Goal: Information Seeking & Learning: Find specific page/section

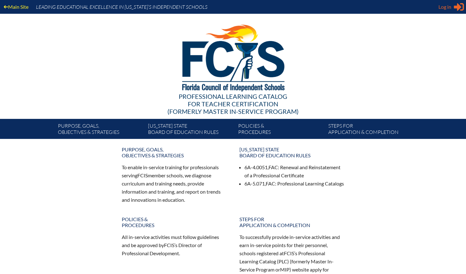
type input "[EMAIL_ADDRESS][DOMAIN_NAME]"
click at [450, 5] on span "Log in" at bounding box center [444, 7] width 13 height 8
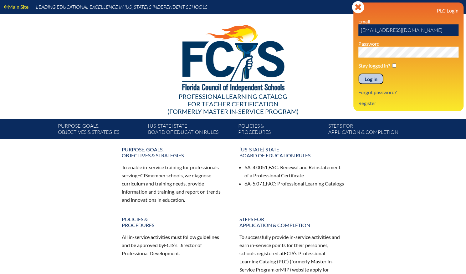
click at [371, 79] on input "Log in" at bounding box center [370, 78] width 25 height 11
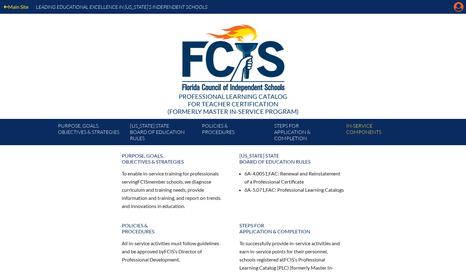
click at [456, 3] on icon at bounding box center [458, 7] width 10 height 10
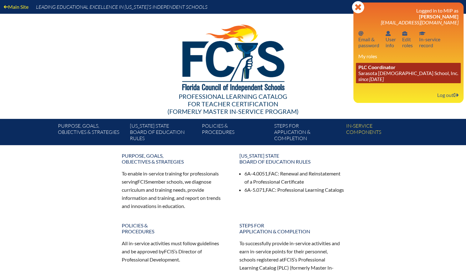
click at [385, 67] on span "PLC Coordinator" at bounding box center [376, 67] width 37 height 6
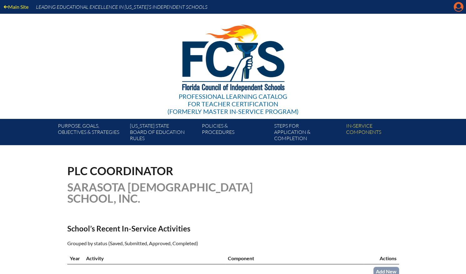
click at [455, 6] on icon at bounding box center [458, 7] width 10 height 10
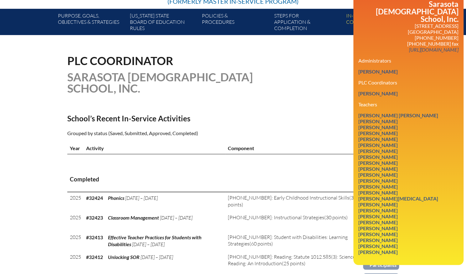
scroll to position [125, 0]
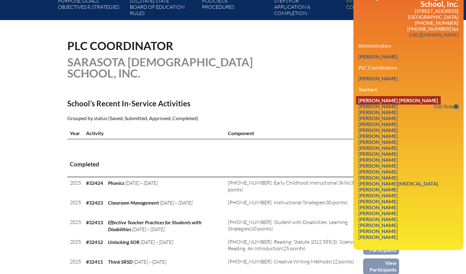
click at [368, 96] on link "[PERSON_NAME] [PERSON_NAME]" at bounding box center [398, 100] width 85 height 8
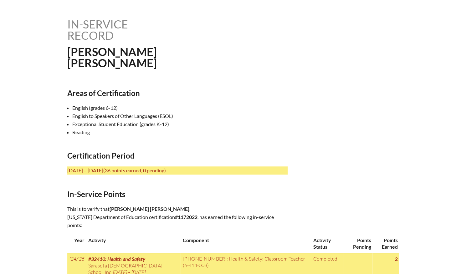
scroll to position [156, 0]
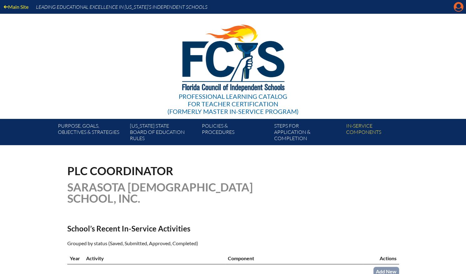
click at [459, 8] on icon "Manage account" at bounding box center [458, 7] width 10 height 10
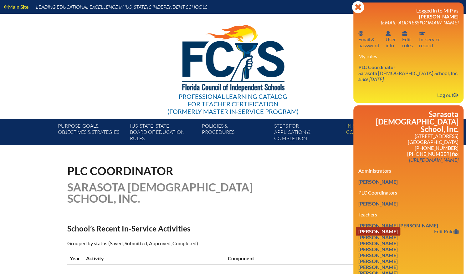
click at [376, 227] on link "Kylee Allen" at bounding box center [378, 231] width 44 height 8
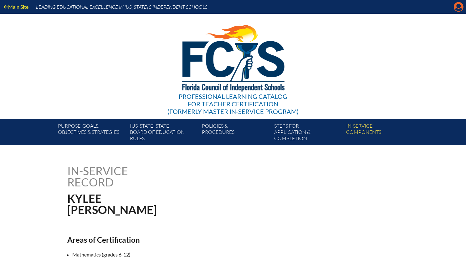
click at [454, 10] on icon "Manage account" at bounding box center [458, 7] width 10 height 10
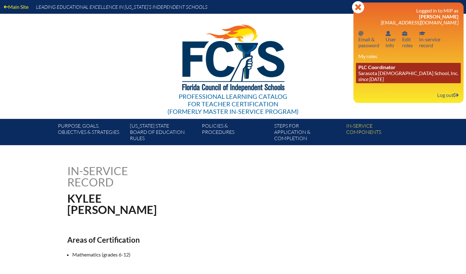
click at [383, 72] on link "PLC Coordinator [GEOGRAPHIC_DATA][DEMOGRAPHIC_DATA], Inc. since [DATE]" at bounding box center [408, 73] width 105 height 20
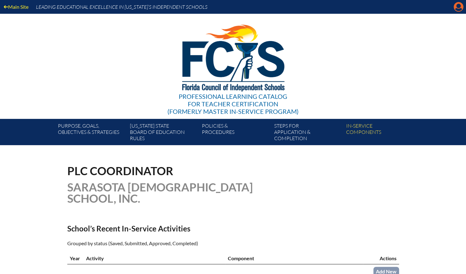
click at [458, 10] on icon "Manage account" at bounding box center [458, 7] width 10 height 10
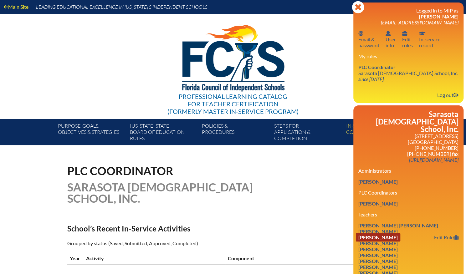
click at [375, 234] on link "Debby Beiler" at bounding box center [378, 237] width 44 height 8
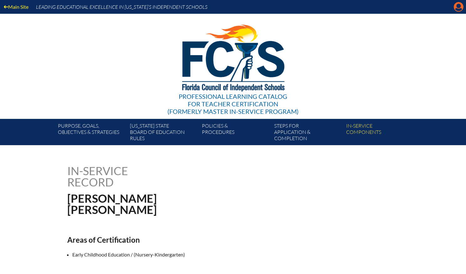
click at [458, 7] on icon "Manage account" at bounding box center [458, 7] width 10 height 10
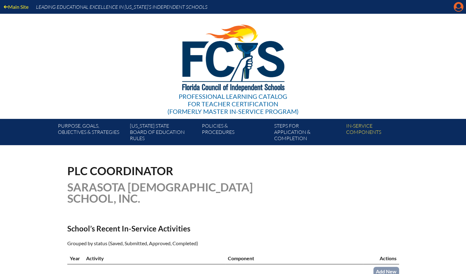
click at [458, 7] on icon "Manage account" at bounding box center [458, 7] width 10 height 10
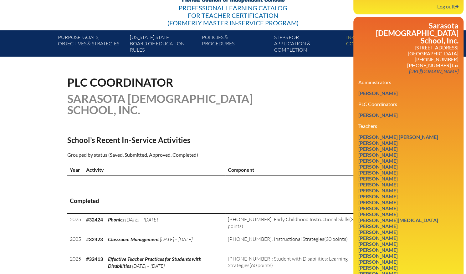
scroll to position [125, 0]
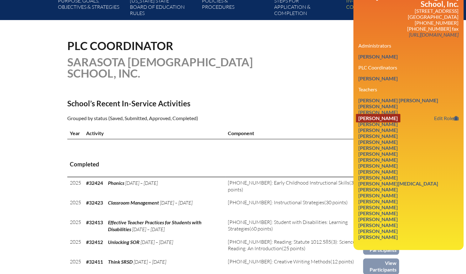
click at [383, 114] on link "Katherine A Boehm" at bounding box center [378, 118] width 44 height 8
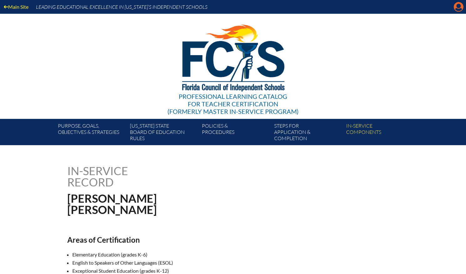
click at [458, 3] on icon at bounding box center [458, 7] width 10 height 10
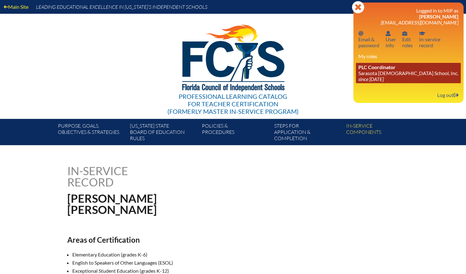
click at [381, 71] on link "PLC Coordinator [GEOGRAPHIC_DATA][DEMOGRAPHIC_DATA], Inc. since [DATE]" at bounding box center [408, 73] width 105 height 20
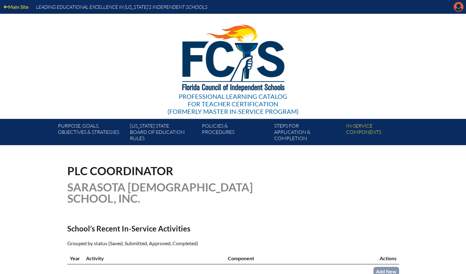
click at [456, 8] on icon "Manage account" at bounding box center [458, 7] width 10 height 10
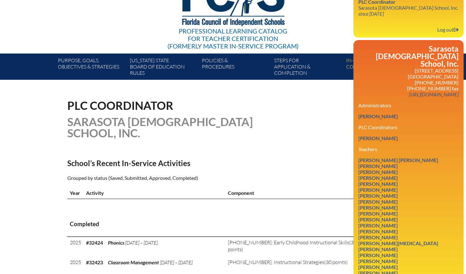
scroll to position [125, 0]
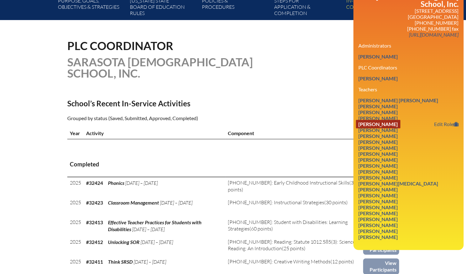
click at [390, 120] on link "[PERSON_NAME]" at bounding box center [378, 124] width 44 height 8
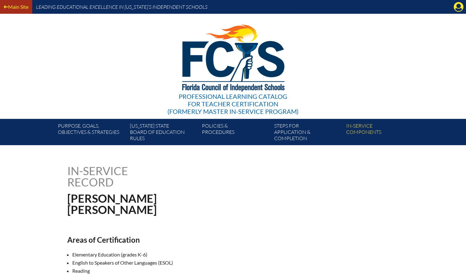
click at [13, 8] on link "Main Site" at bounding box center [16, 7] width 30 height 8
click at [458, 4] on icon "Manage account" at bounding box center [458, 7] width 10 height 10
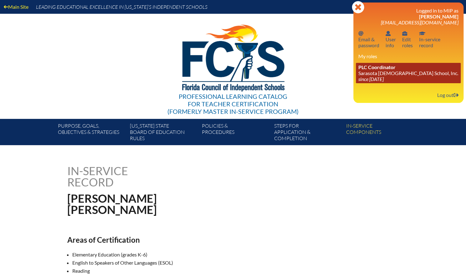
click at [369, 72] on link "PLC Coordinator Sarasota Christian School, Inc. since 2021 Mar 26" at bounding box center [408, 73] width 105 height 20
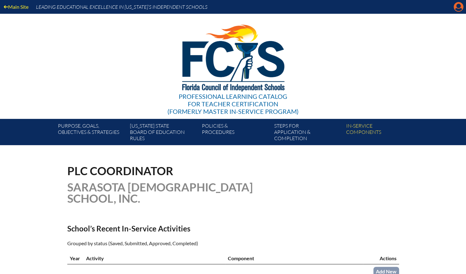
click at [457, 7] on icon "Manage account" at bounding box center [458, 7] width 10 height 10
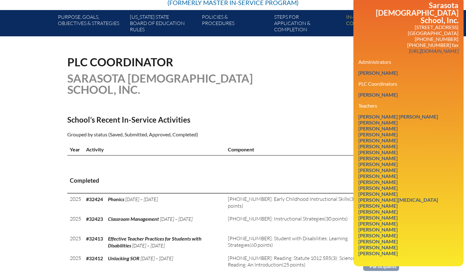
scroll to position [125, 0]
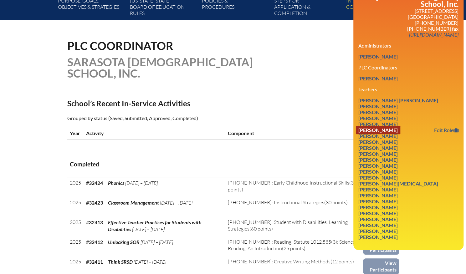
click at [381, 126] on link "[PERSON_NAME]" at bounding box center [378, 130] width 44 height 8
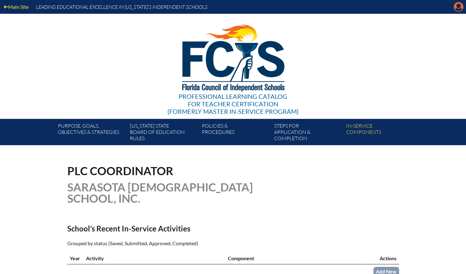
click at [456, 6] on icon "Manage account" at bounding box center [458, 7] width 10 height 10
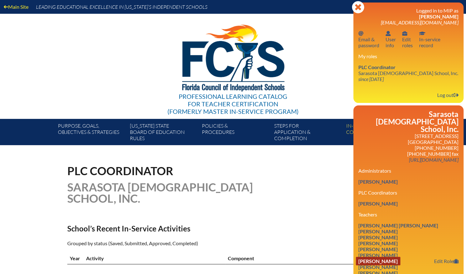
click at [378, 257] on link "Joni Cooney" at bounding box center [378, 261] width 44 height 8
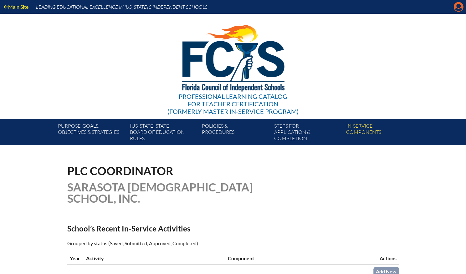
click at [457, 8] on icon at bounding box center [458, 7] width 10 height 10
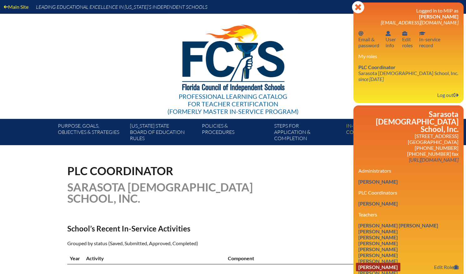
click at [381, 263] on link "[PERSON_NAME]" at bounding box center [378, 267] width 44 height 8
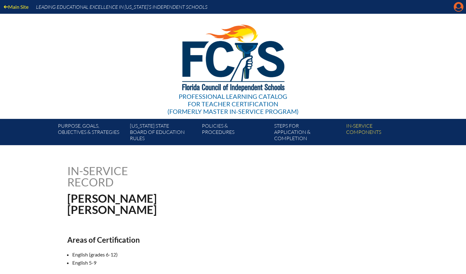
click at [455, 8] on icon "Manage account" at bounding box center [458, 7] width 10 height 10
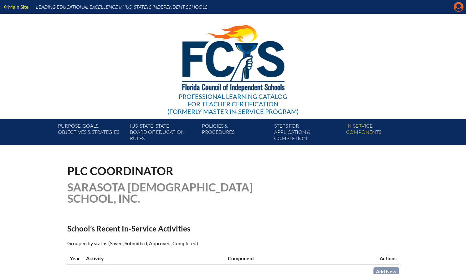
click at [460, 7] on icon "Manage account" at bounding box center [458, 7] width 10 height 10
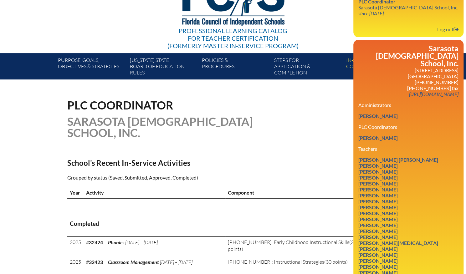
scroll to position [94, 0]
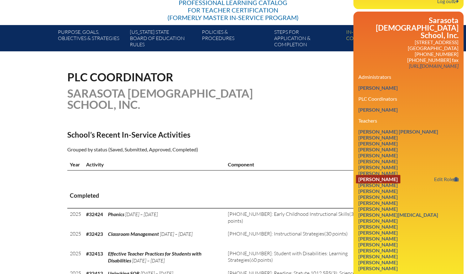
click at [381, 175] on link "Armand Dikranian" at bounding box center [378, 179] width 44 height 8
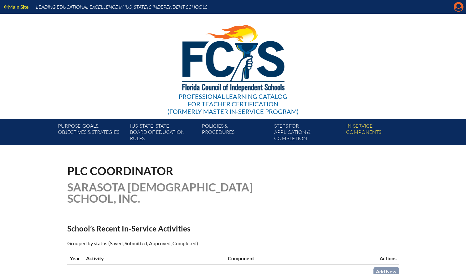
click at [454, 4] on icon at bounding box center [458, 7] width 10 height 10
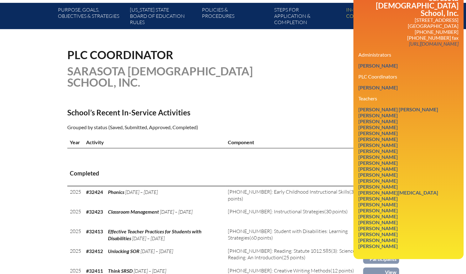
scroll to position [125, 0]
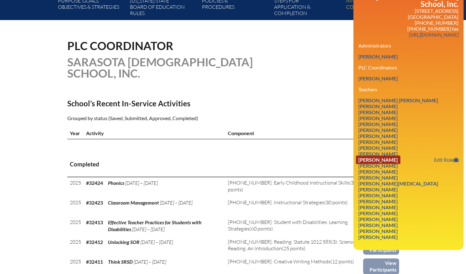
click at [385, 156] on link "Mary Ellen Grimaldi" at bounding box center [378, 159] width 44 height 8
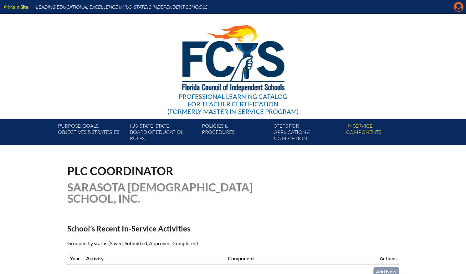
click at [455, 8] on icon at bounding box center [458, 7] width 10 height 10
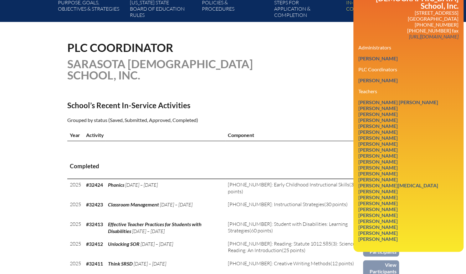
scroll to position [125, 0]
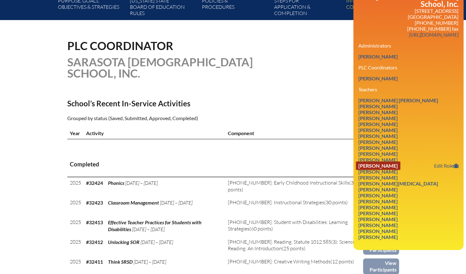
click at [390, 162] on link "Susan Hedgcock" at bounding box center [378, 165] width 44 height 8
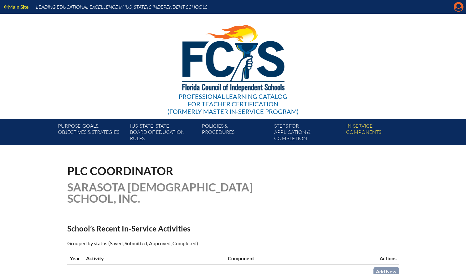
click at [457, 8] on icon "Manage account" at bounding box center [458, 7] width 10 height 10
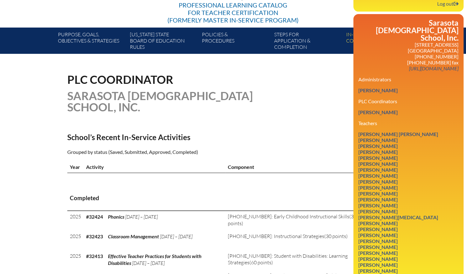
scroll to position [125, 0]
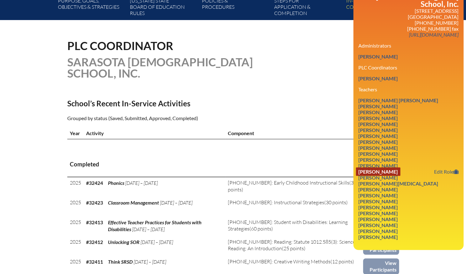
click at [384, 168] on link "Kathryn P Ledford" at bounding box center [378, 171] width 44 height 8
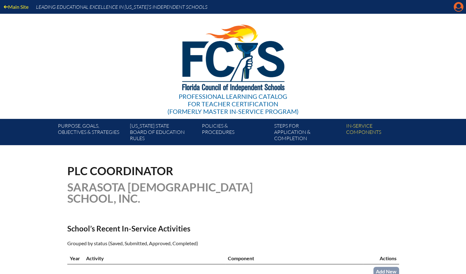
click at [459, 11] on icon "Manage account" at bounding box center [458, 7] width 10 height 10
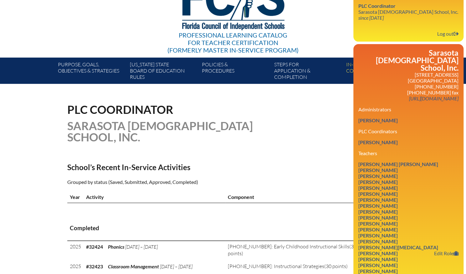
scroll to position [94, 0]
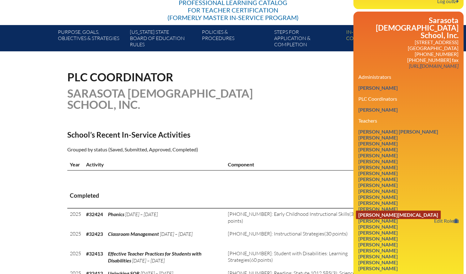
click at [377, 211] on link "[PERSON_NAME][MEDICAL_DATA]" at bounding box center [398, 214] width 85 height 8
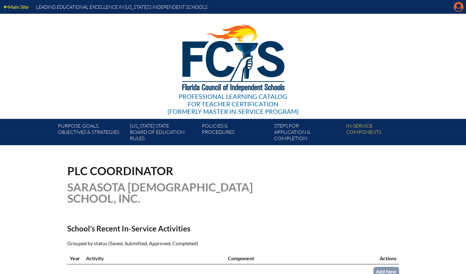
click at [457, 8] on icon at bounding box center [458, 7] width 10 height 10
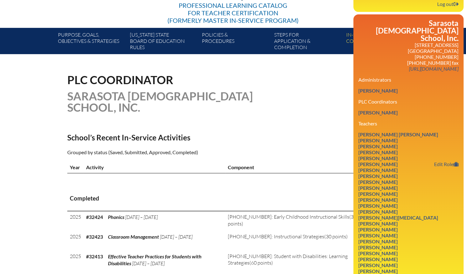
scroll to position [94, 0]
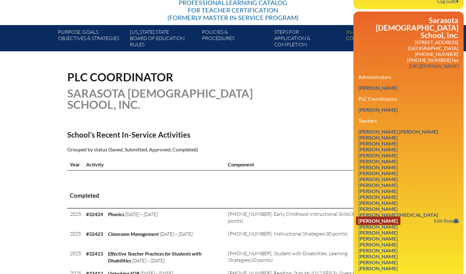
click at [381, 218] on link "[PERSON_NAME]" at bounding box center [378, 220] width 44 height 8
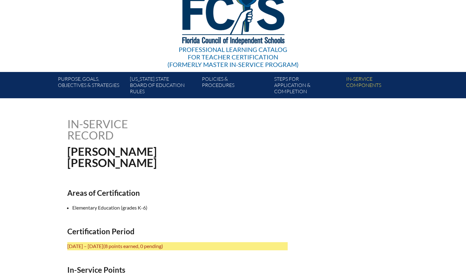
scroll to position [63, 0]
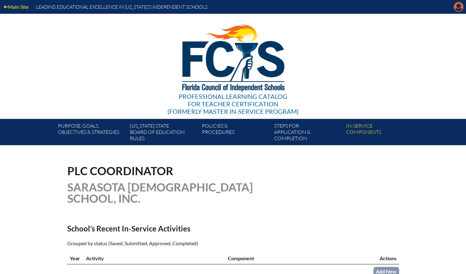
click at [456, 6] on icon "Manage account" at bounding box center [458, 7] width 10 height 10
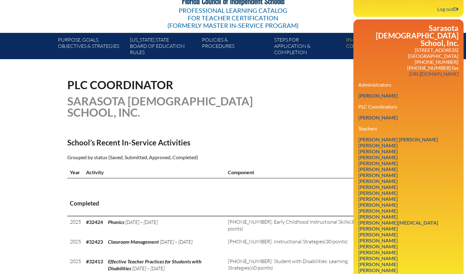
scroll to position [94, 0]
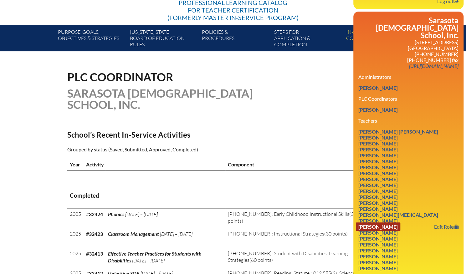
drag, startPoint x: 380, startPoint y: 224, endPoint x: 368, endPoint y: 213, distance: 16.2
click at [380, 224] on link "Chelsea OBryan" at bounding box center [378, 226] width 44 height 8
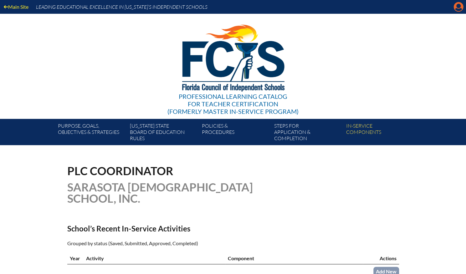
click at [456, 4] on icon "Manage account" at bounding box center [458, 7] width 10 height 10
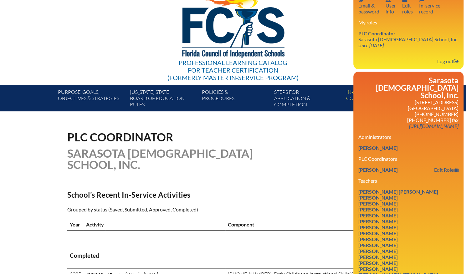
scroll to position [125, 0]
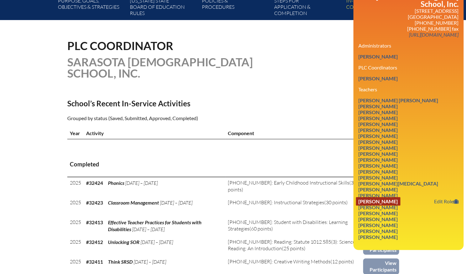
click at [392, 198] on link "Andrea C Pettibone" at bounding box center [378, 201] width 44 height 8
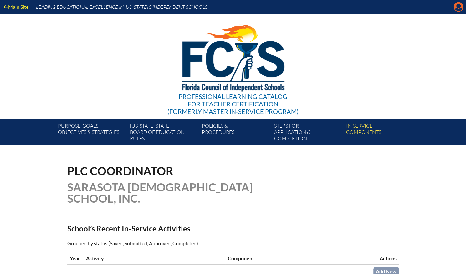
click at [455, 7] on icon at bounding box center [458, 7] width 10 height 10
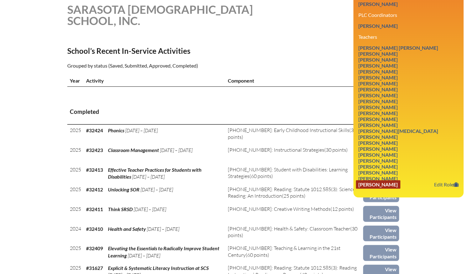
scroll to position [188, 0]
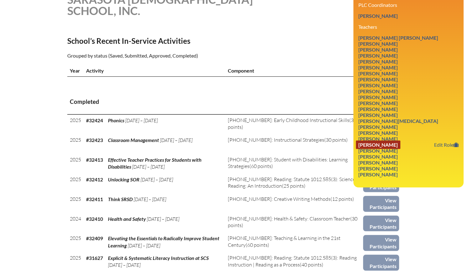
click at [391, 140] on link "[PERSON_NAME]" at bounding box center [378, 144] width 44 height 8
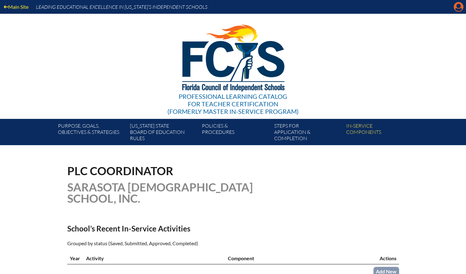
click at [458, 8] on icon at bounding box center [458, 7] width 10 height 10
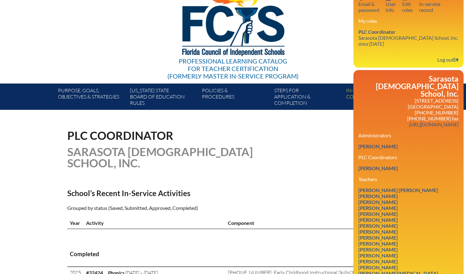
scroll to position [188, 0]
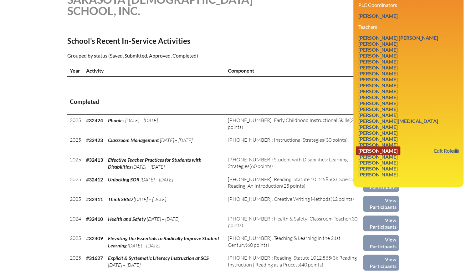
click at [396, 146] on link "[PERSON_NAME]" at bounding box center [378, 150] width 44 height 8
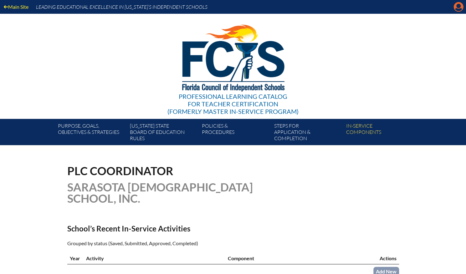
click at [456, 8] on icon "Manage account" at bounding box center [458, 7] width 10 height 10
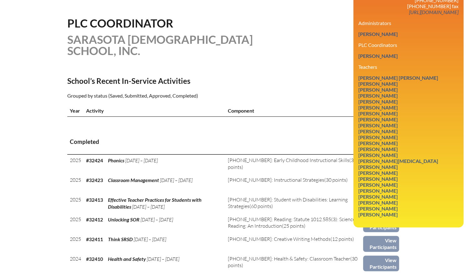
scroll to position [156, 0]
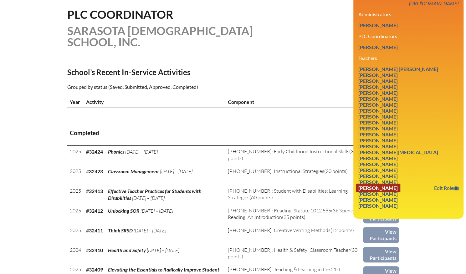
click at [395, 184] on link "Kori Renee Stoller" at bounding box center [378, 188] width 44 height 8
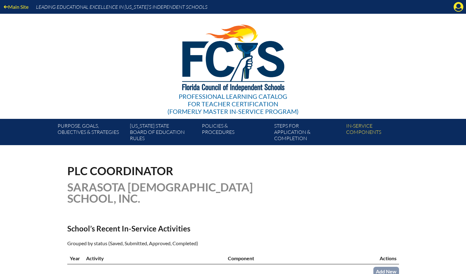
scroll to position [156, 0]
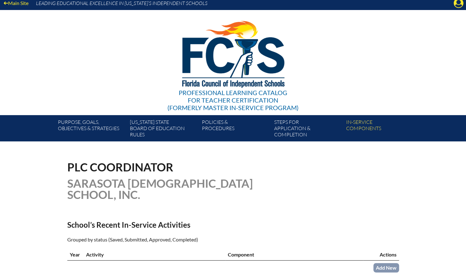
scroll to position [0, 0]
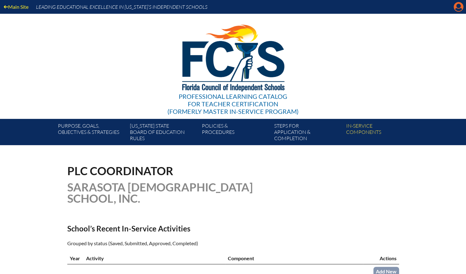
click at [455, 9] on icon "Manage account" at bounding box center [458, 7] width 10 height 10
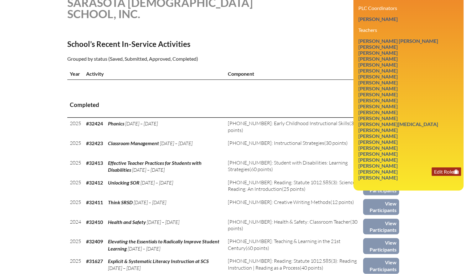
scroll to position [188, 0]
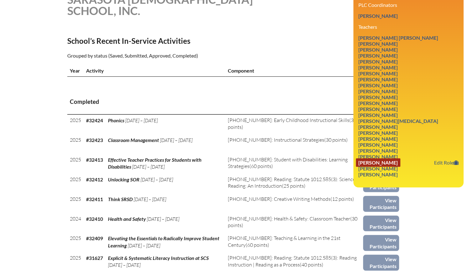
click at [384, 160] on link "[PERSON_NAME]" at bounding box center [378, 162] width 44 height 8
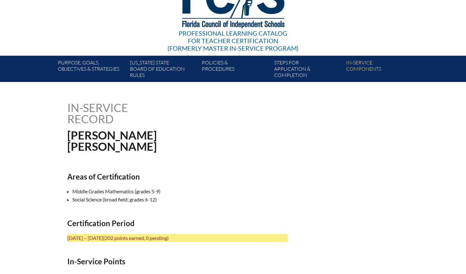
scroll to position [94, 0]
